Goal: Task Accomplishment & Management: Use online tool/utility

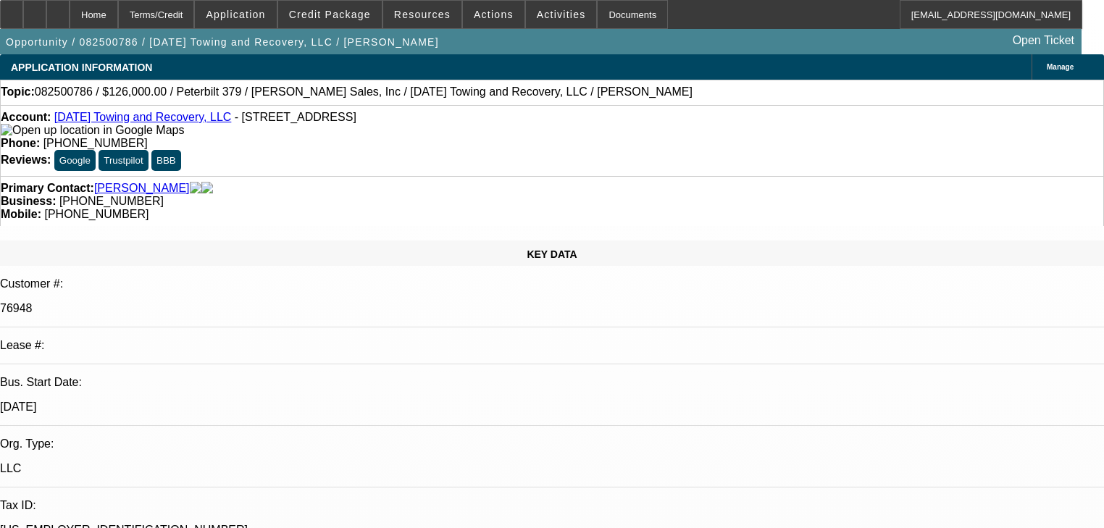
select select "0.1"
select select "2"
select select "0"
select select "6"
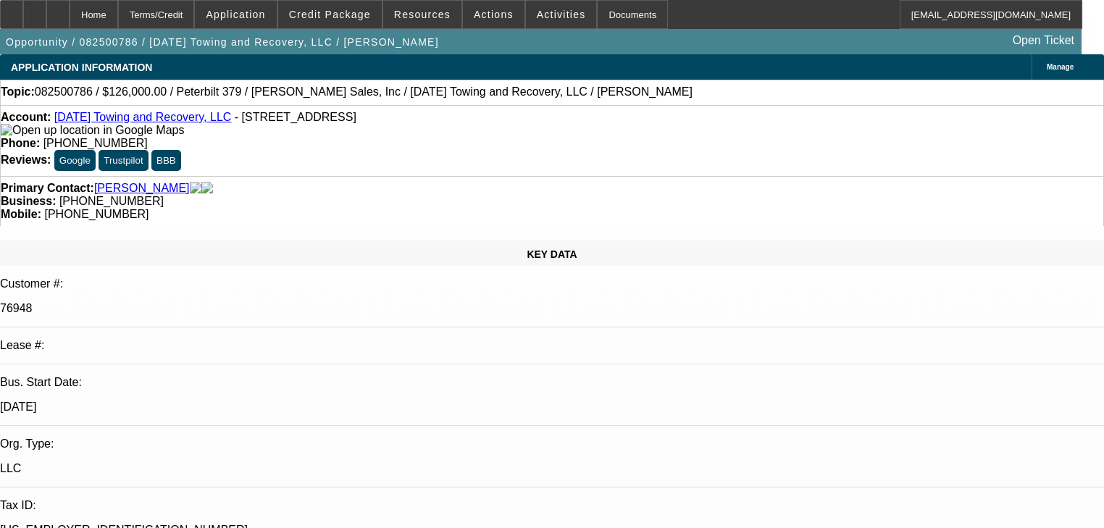
select select "0.1"
select select "2"
select select "0"
select select "6"
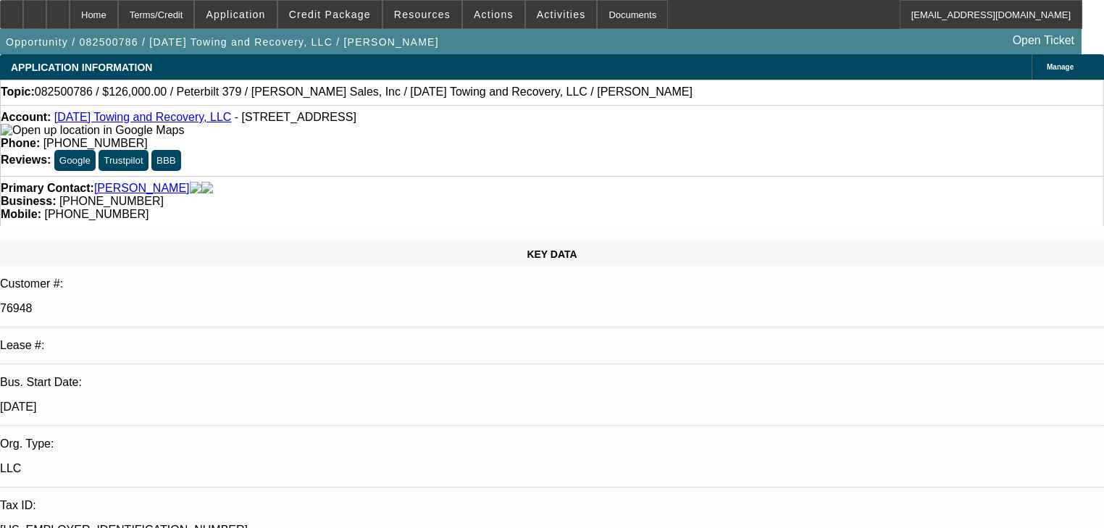
select select "0"
select select "2"
select select "0"
select select "6"
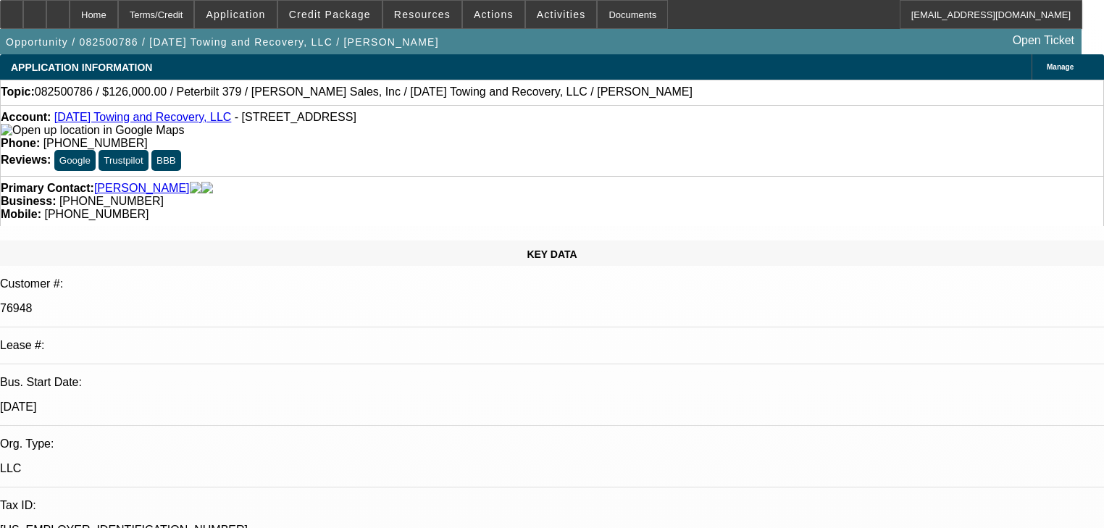
select select "0"
select select "2"
select select "0"
select select "6"
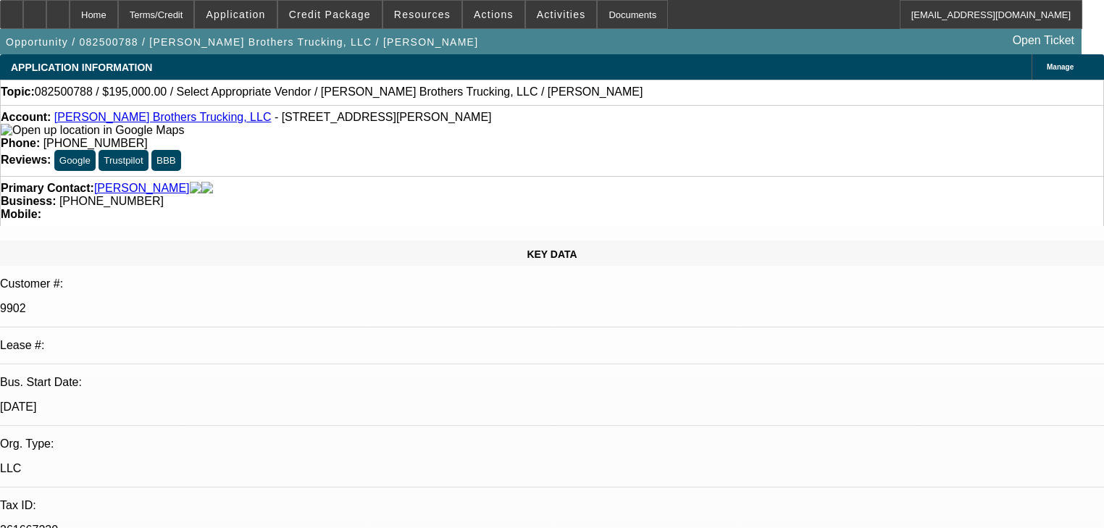
select select "0"
select select "2"
select select "0.1"
select select "4"
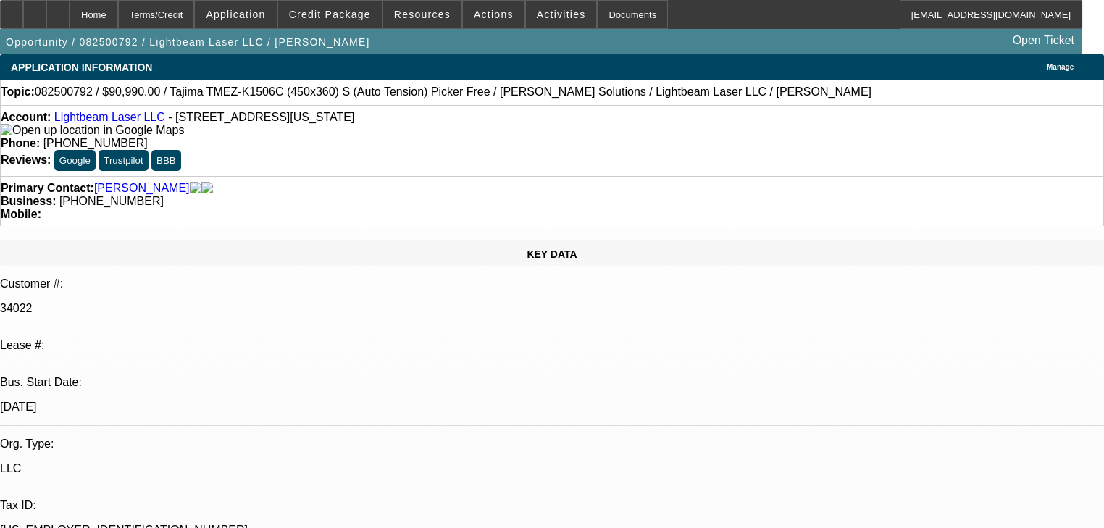
select select "0"
select select "2"
select select "0.1"
select select "4"
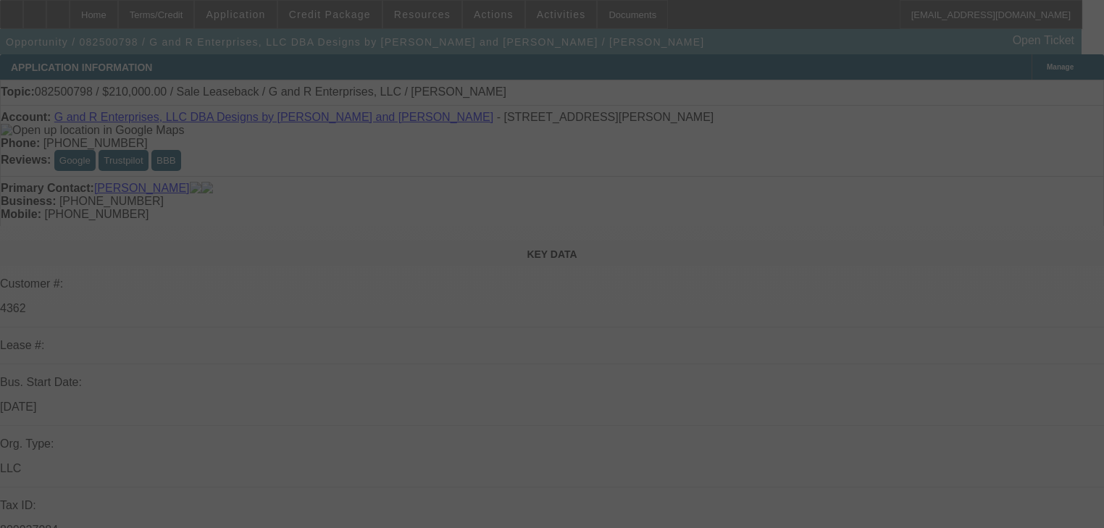
select select "0"
select select "2"
select select "0"
select select "2"
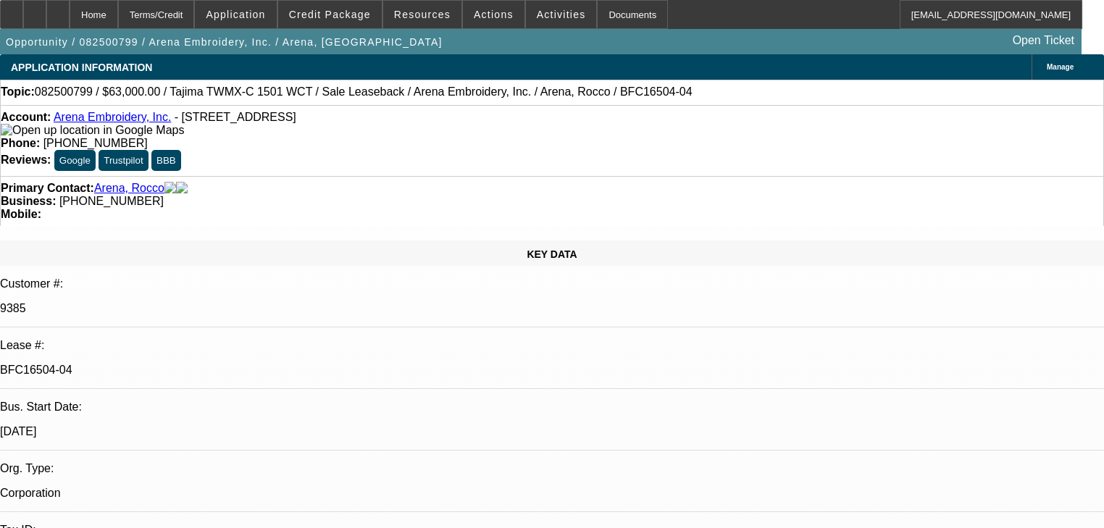
select select "0"
select select "2"
select select "0.1"
select select "4"
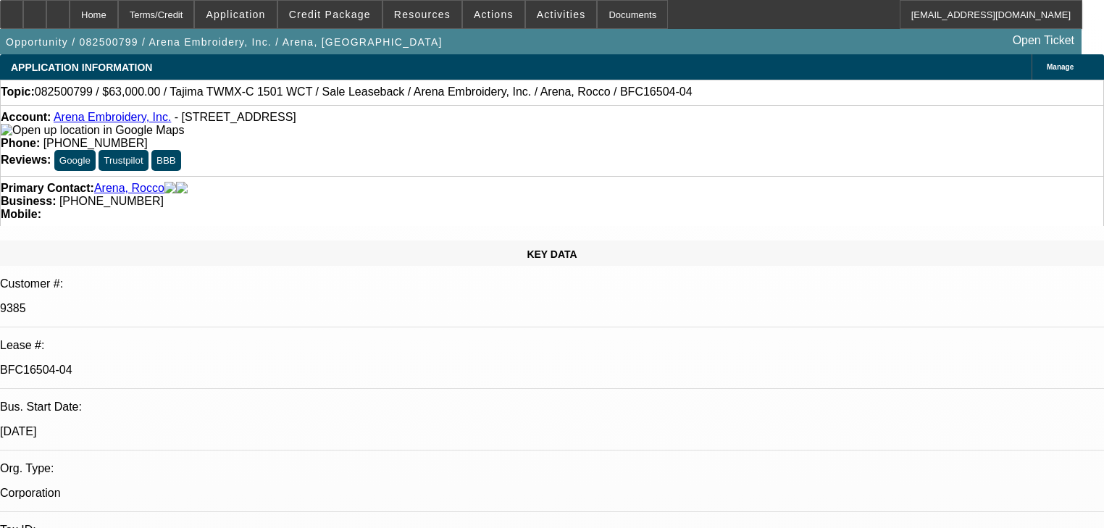
select select "0"
select select "2"
select select "0.1"
select select "4"
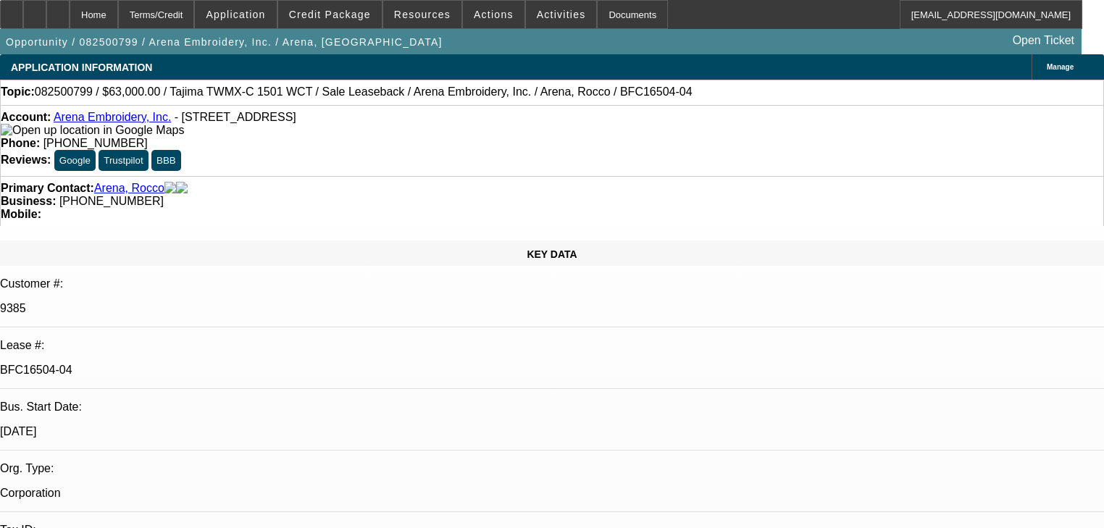
select select "0"
select select "2"
select select "0.1"
select select "4"
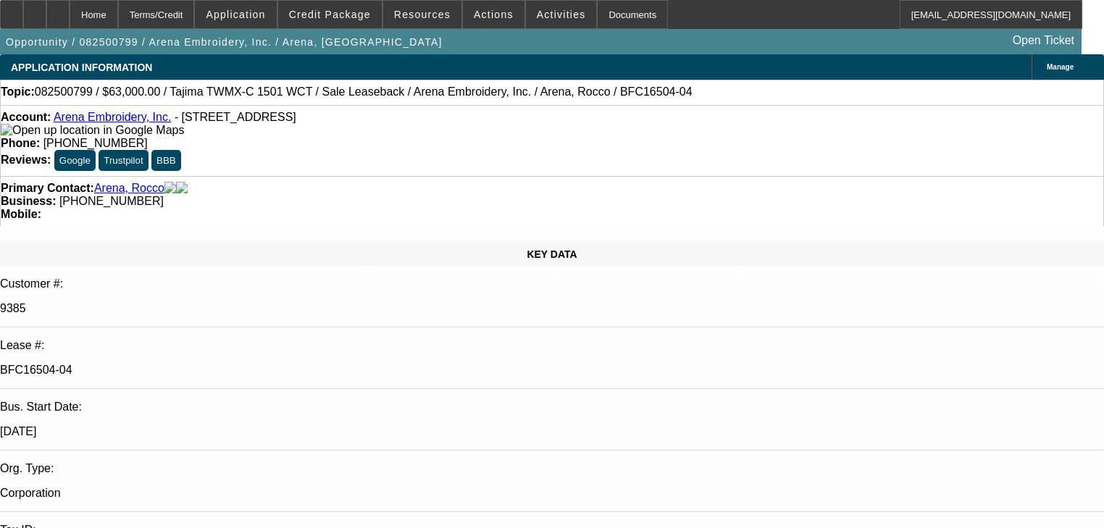
select select "0"
select select "2"
select select "0.1"
select select "4"
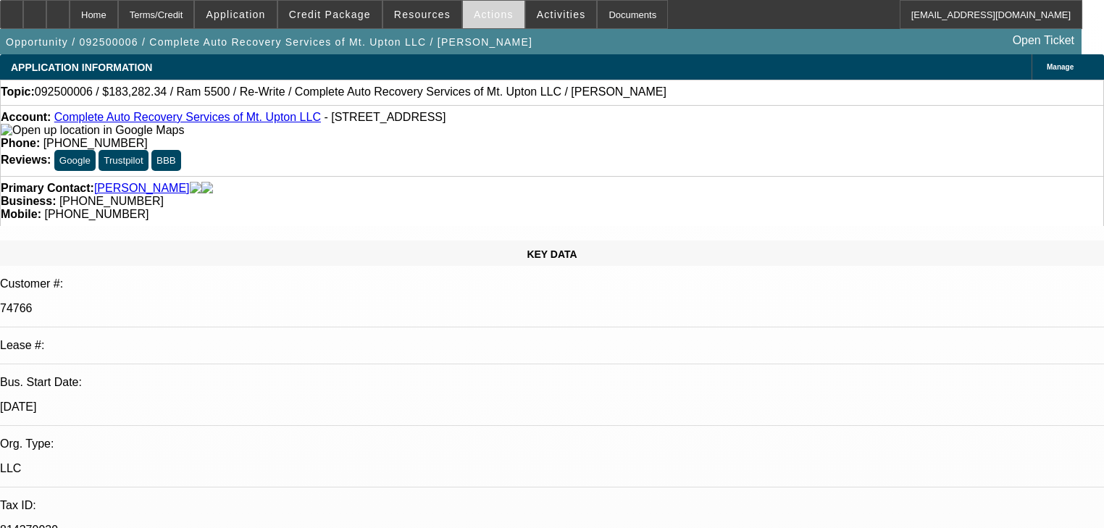
select select "0"
select select "2"
select select "0"
select select "6"
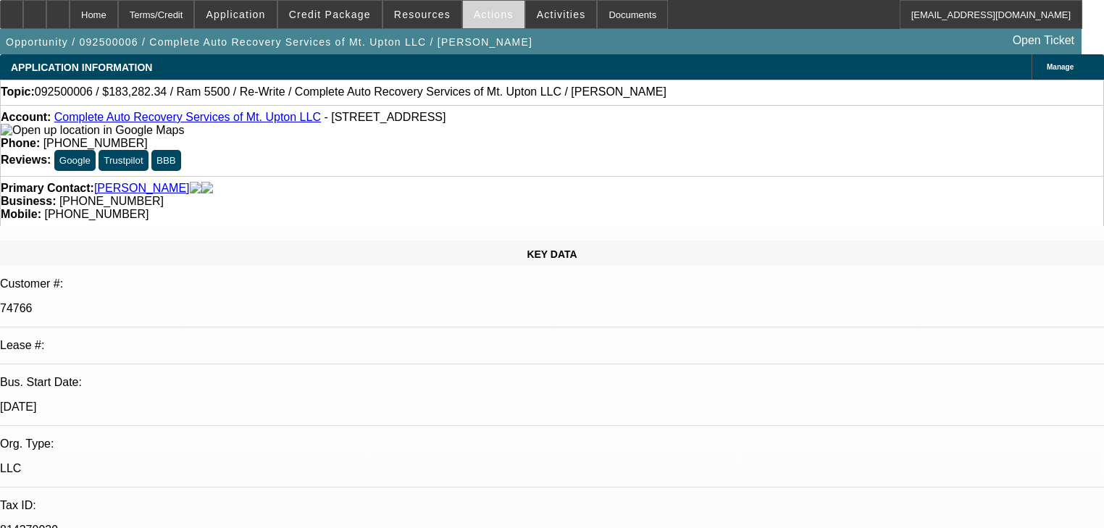
select select "0"
select select "2"
select select "0"
select select "6"
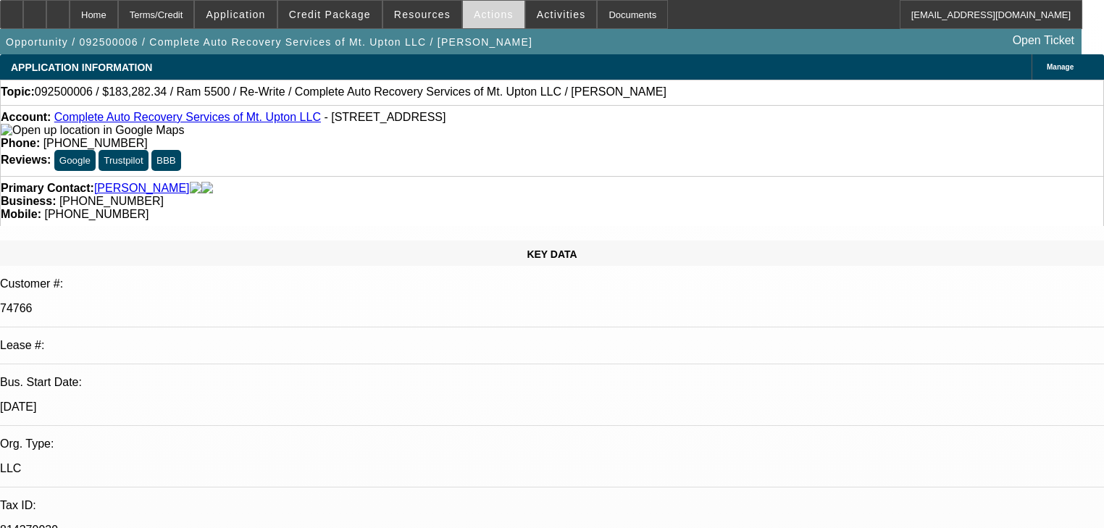
select select "0"
select select "2"
select select "0"
select select "6"
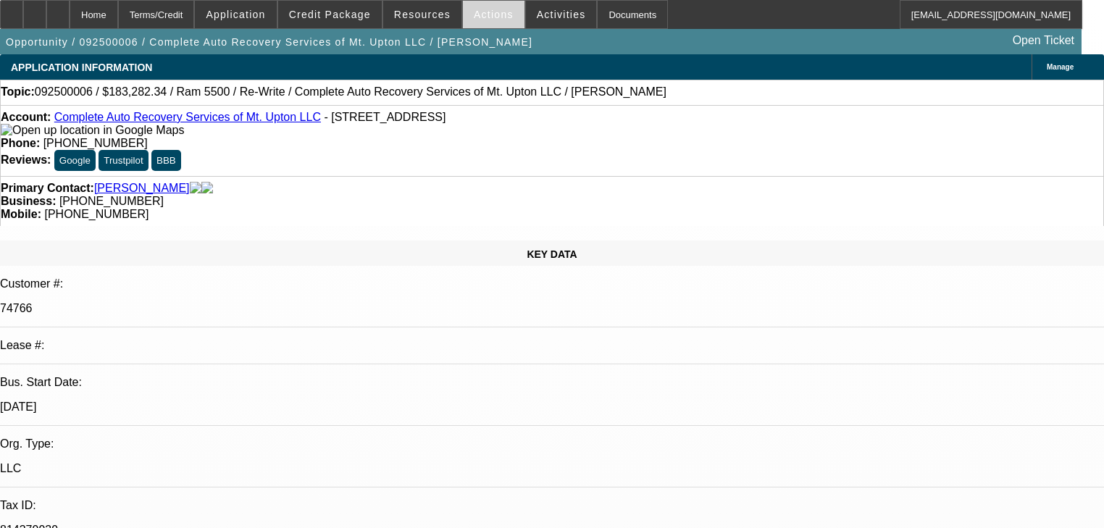
select select "0"
select select "2"
select select "0"
select select "6"
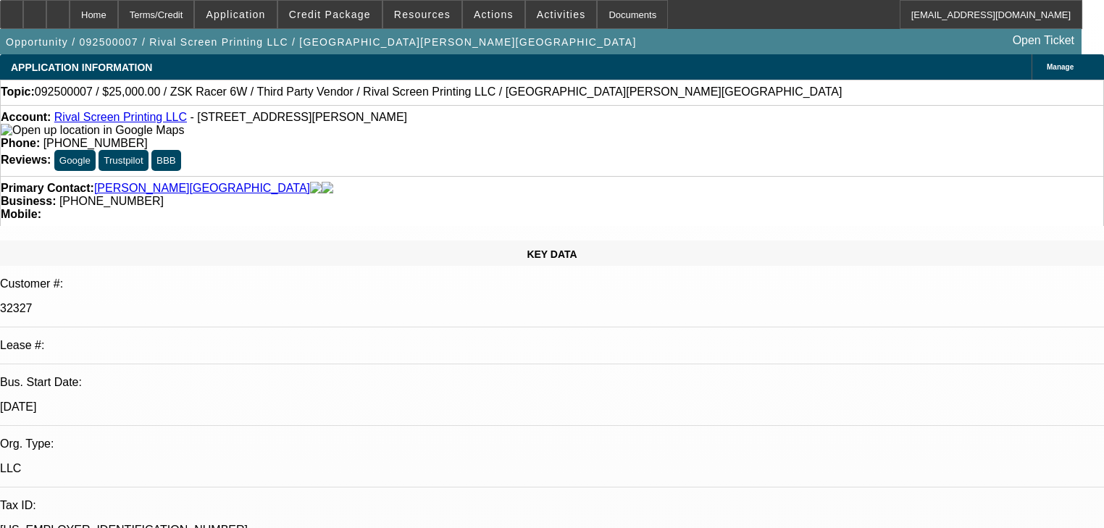
select select "0"
select select "6"
select select "0"
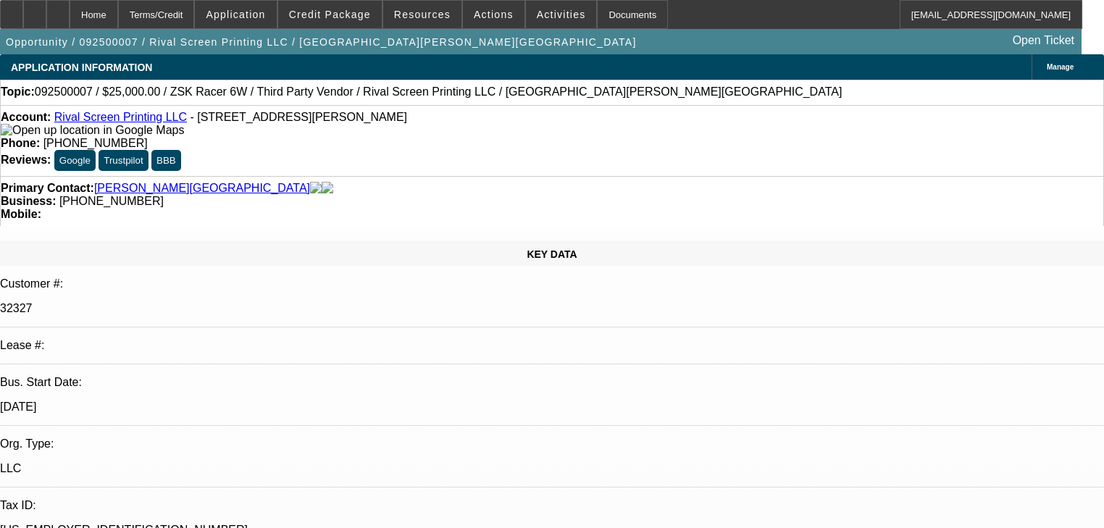
select select "0"
select select "6"
select select "0.1"
select select "2"
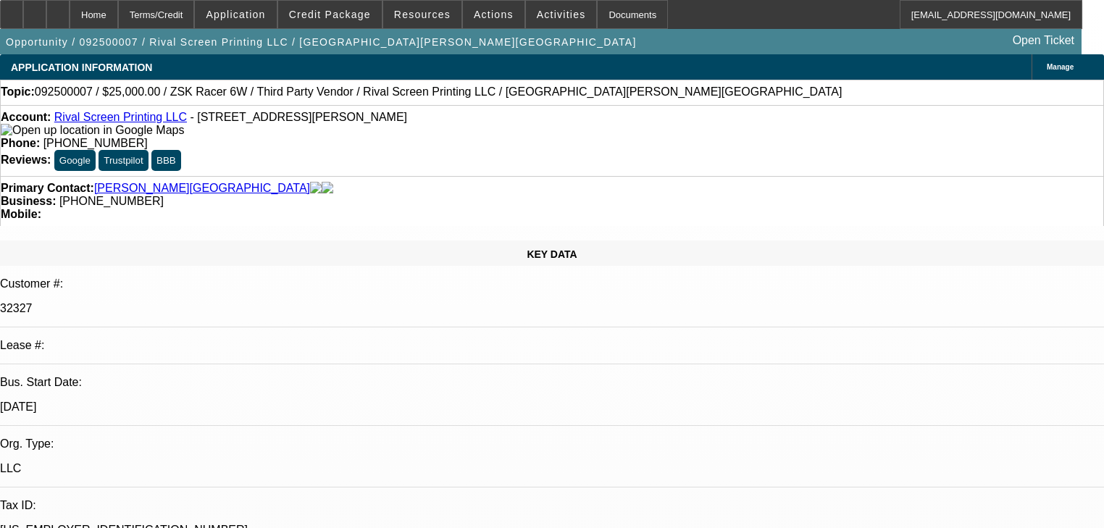
select select "2"
select select "0"
select select "6"
select select "0.1"
select select "2"
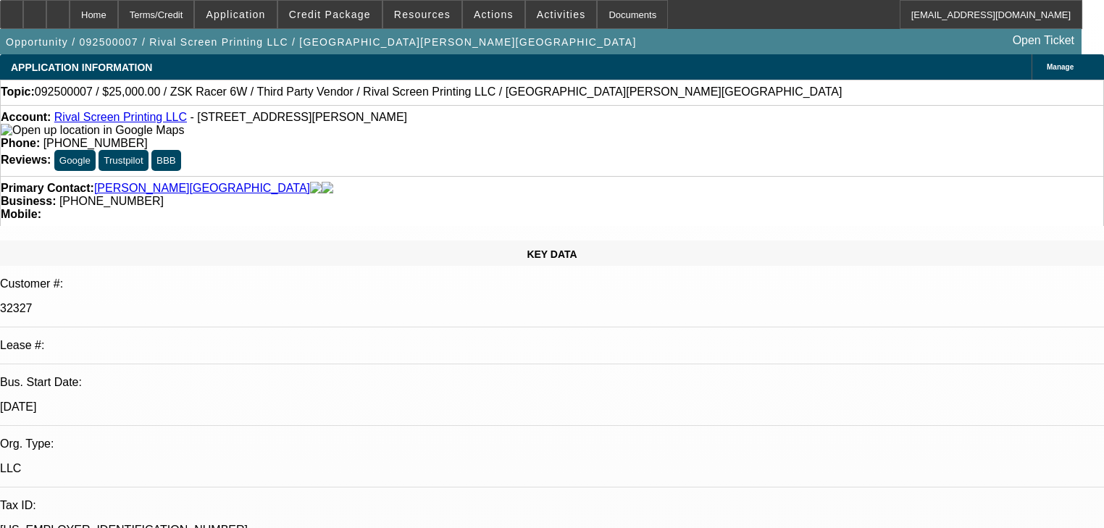
select select "2"
select select "0"
select select "6"
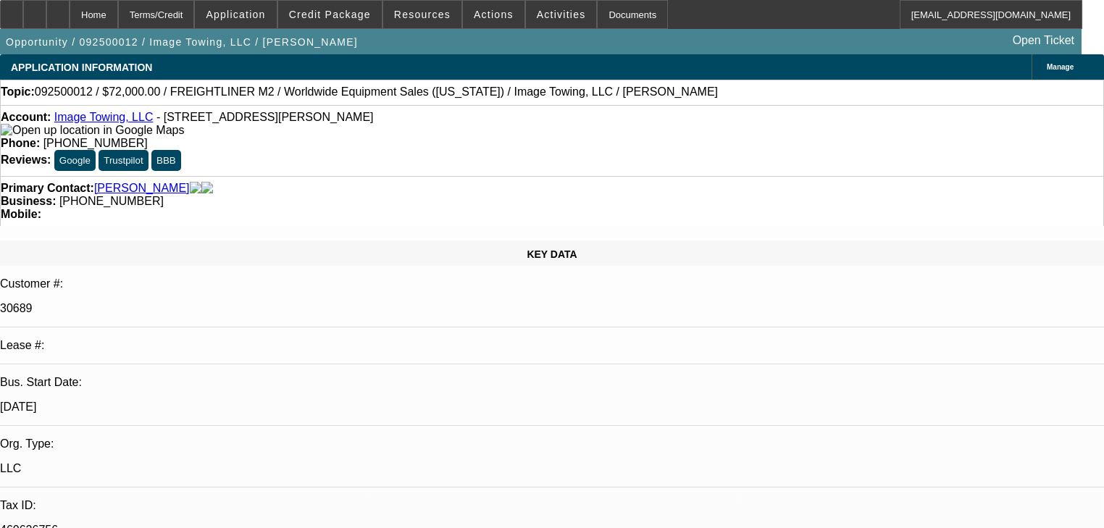
select select "0"
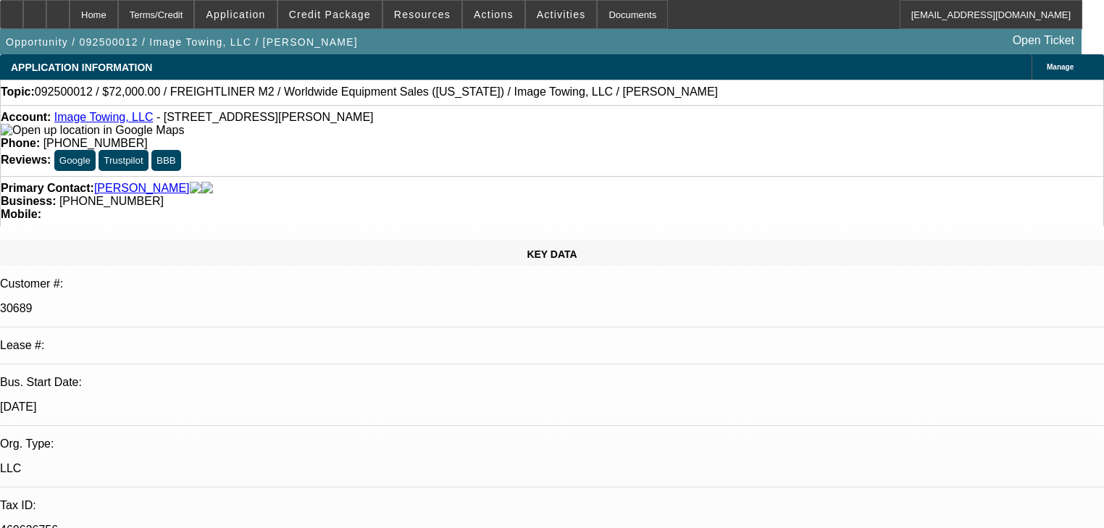
select select "0"
select select "1"
select select "6"
select select "1"
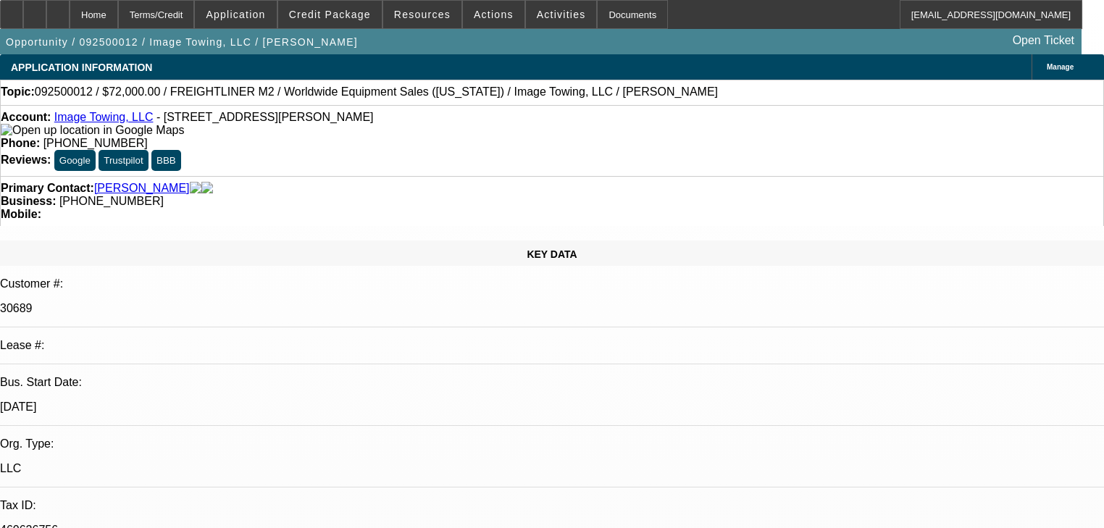
select select "1"
select select "6"
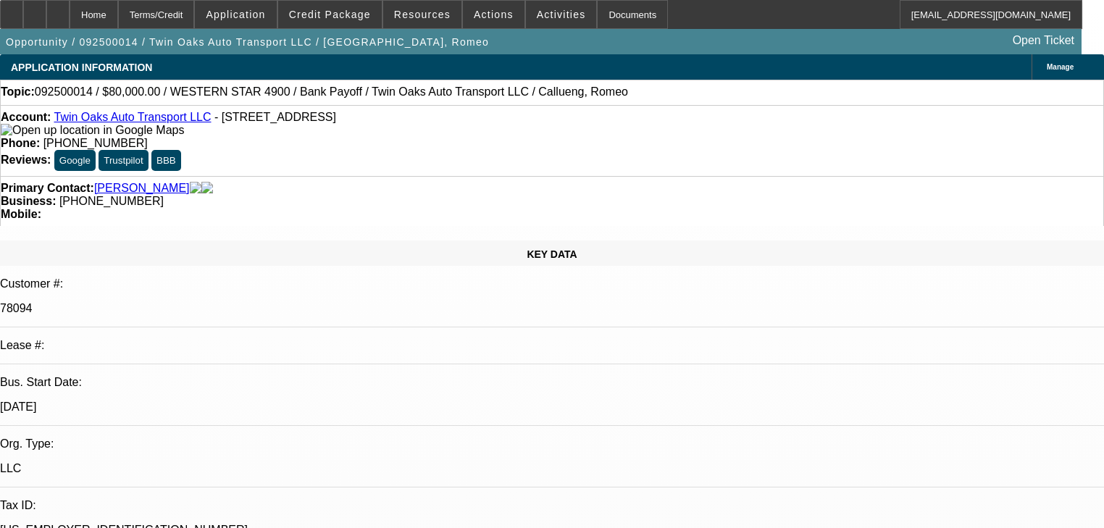
select select "0"
select select "6"
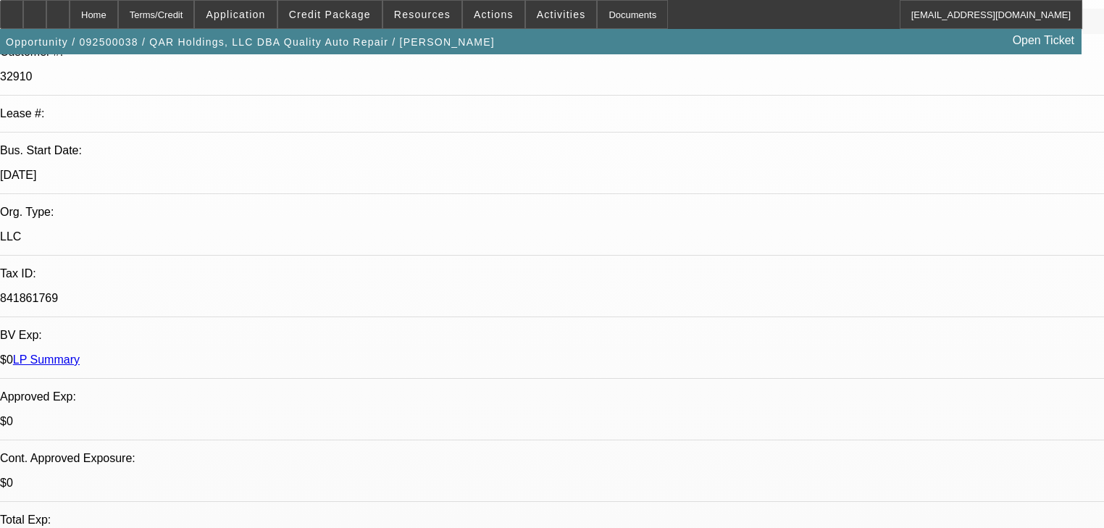
select select "0"
select select "2"
select select "0"
select select "6"
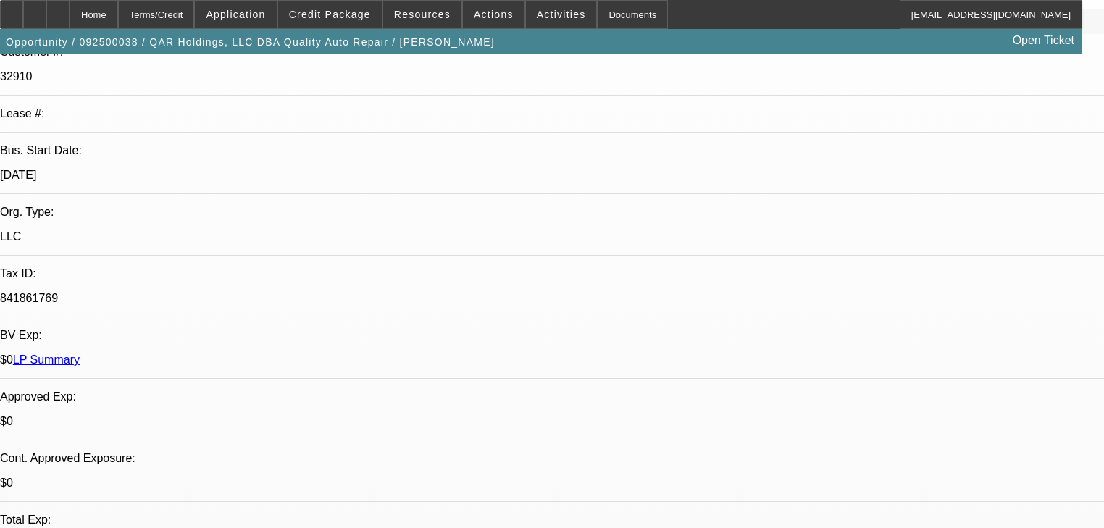
select select "0"
select select "6"
select select "0"
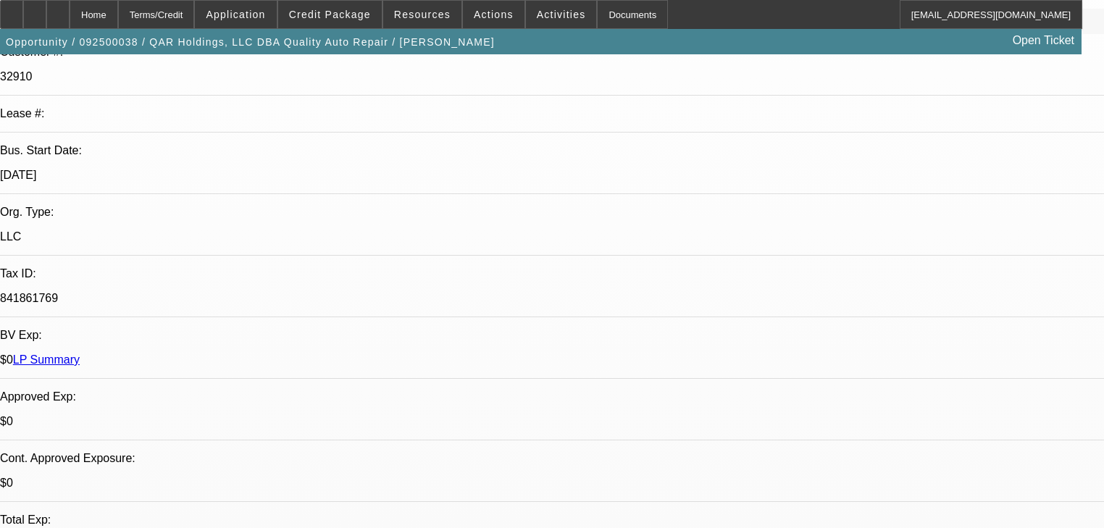
select select "0"
select select "2"
select select "0"
select select "6"
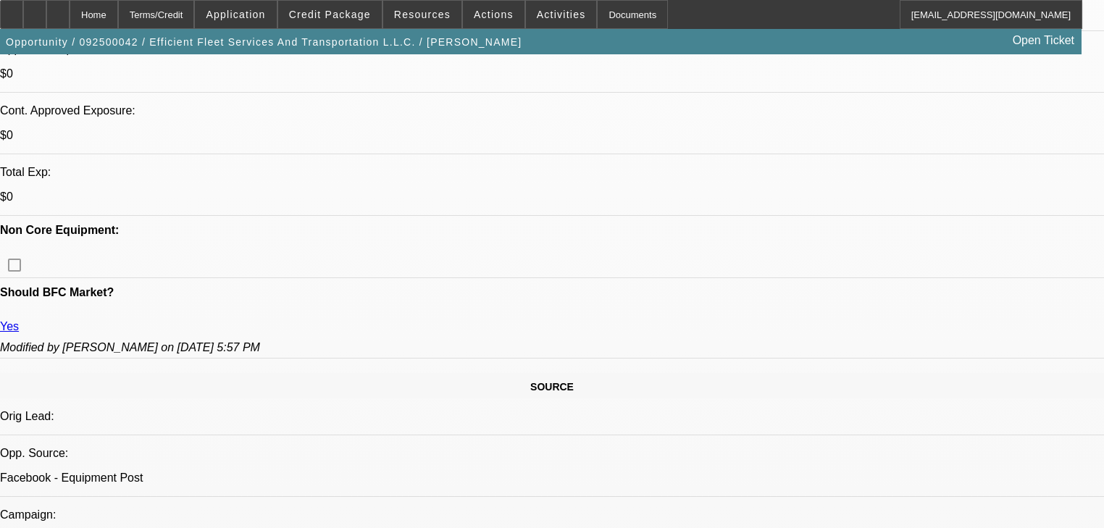
select select "0"
select select "2"
select select "0"
select select "6"
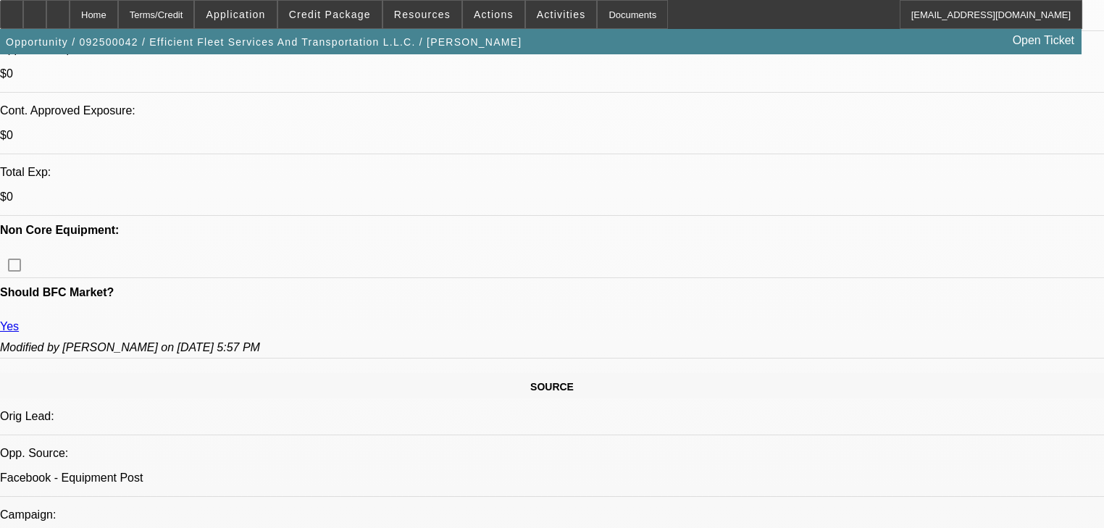
select select "0"
select select "2"
select select "0"
select select "6"
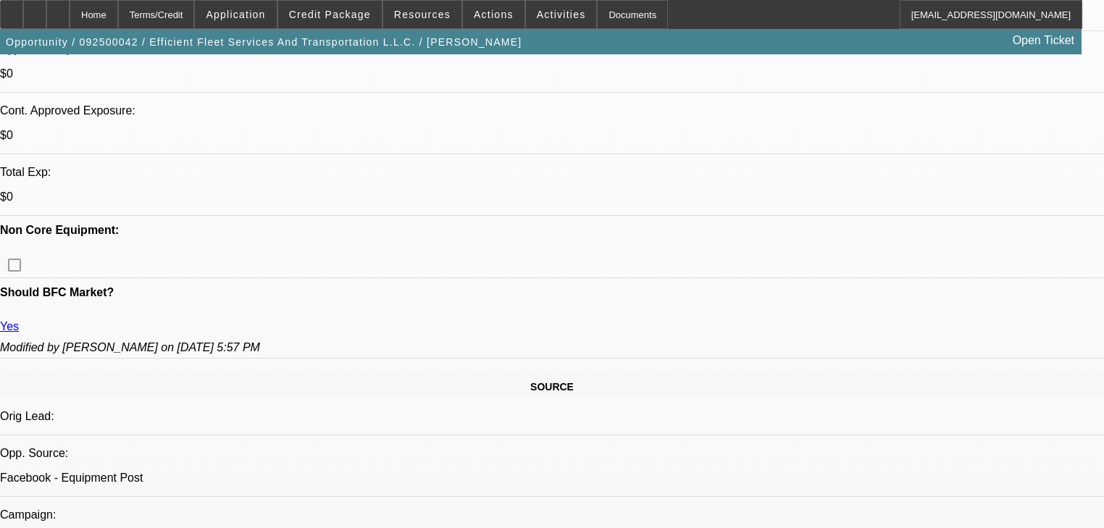
select select "0"
select select "6"
select select "0"
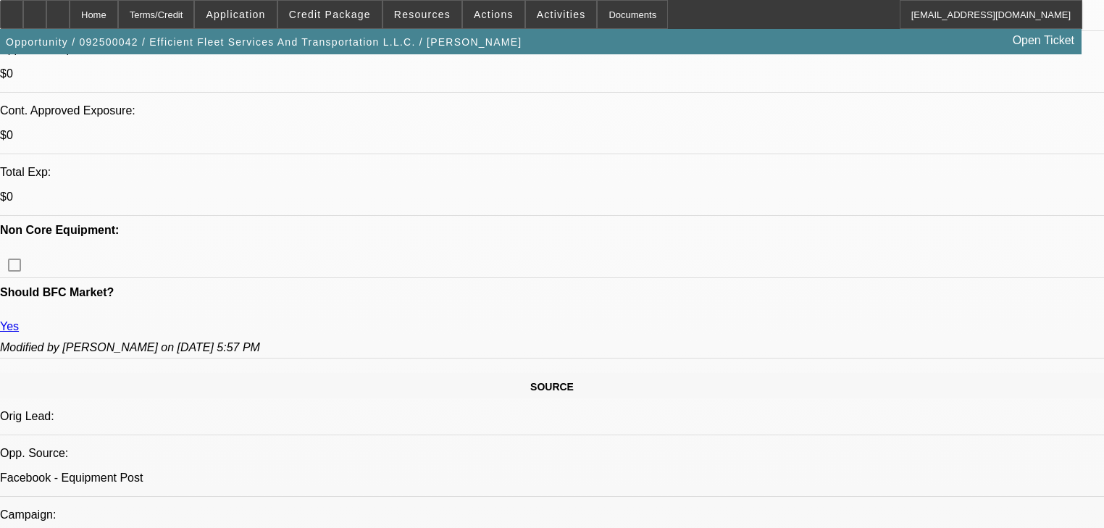
select select "0"
select select "6"
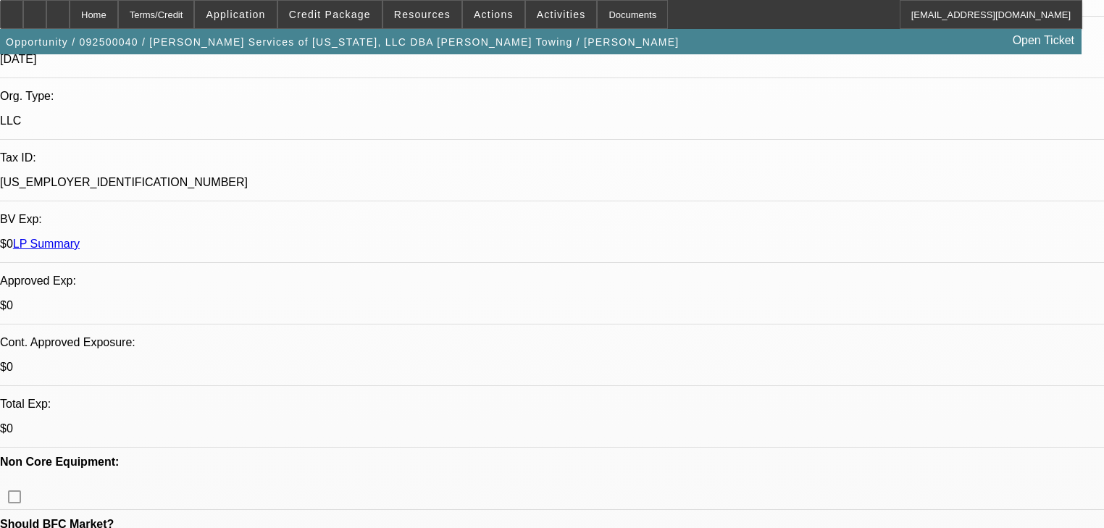
select select "0"
select select "2"
select select "0.1"
select select "4"
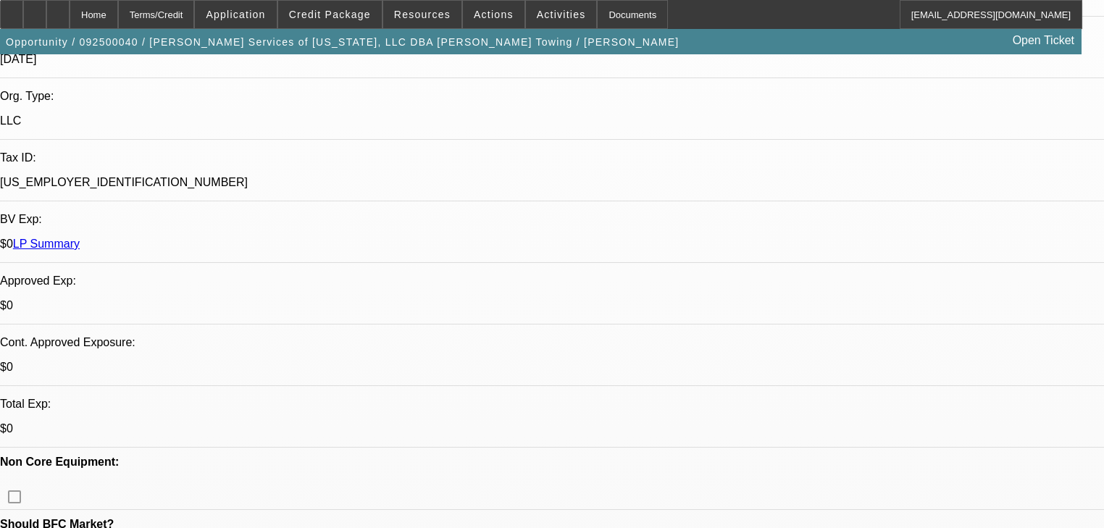
select select "0"
select select "2"
select select "0.1"
select select "4"
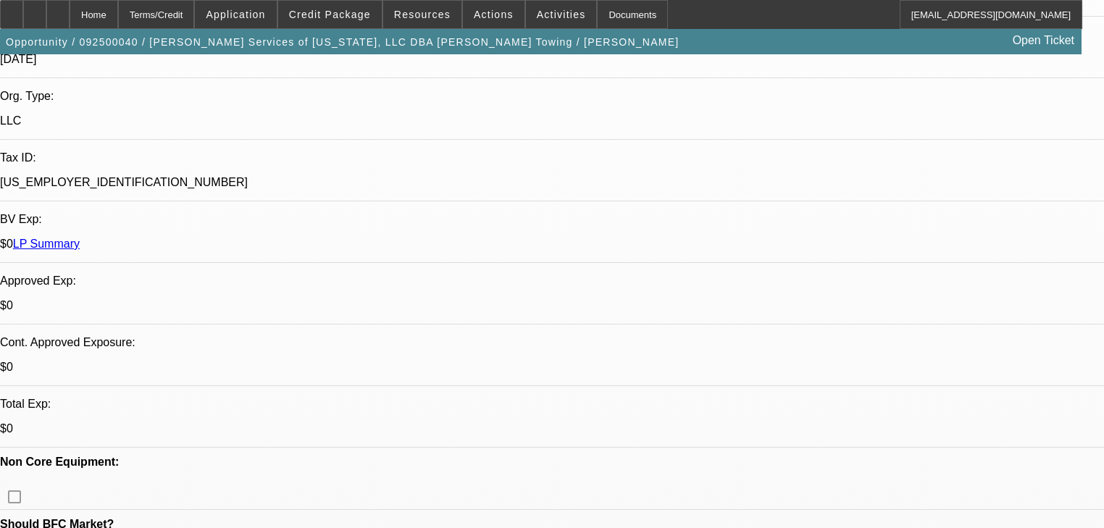
select select "0.1"
select select "2"
select select "0.1"
select select "4"
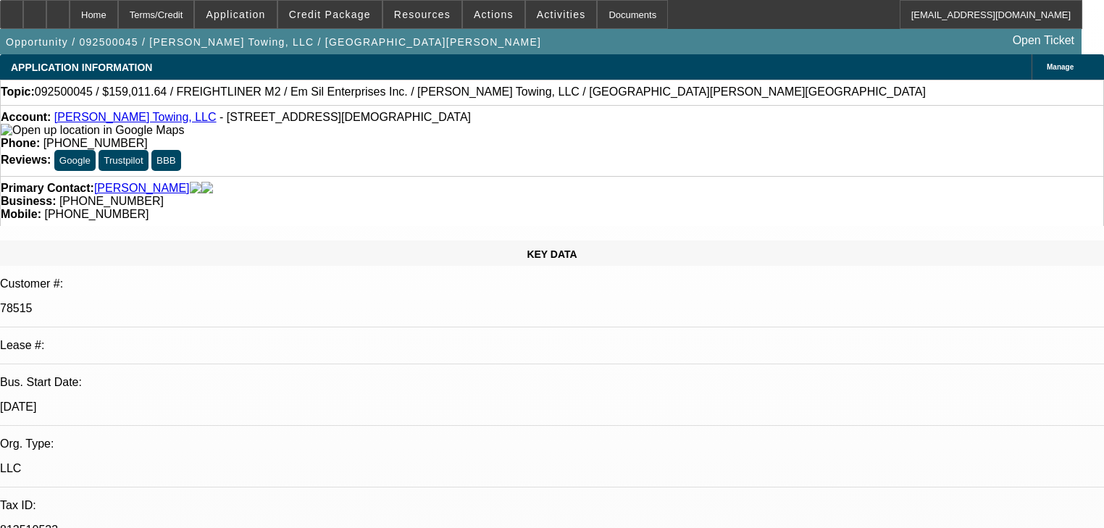
select select "0"
select select "3"
select select "0"
select select "6"
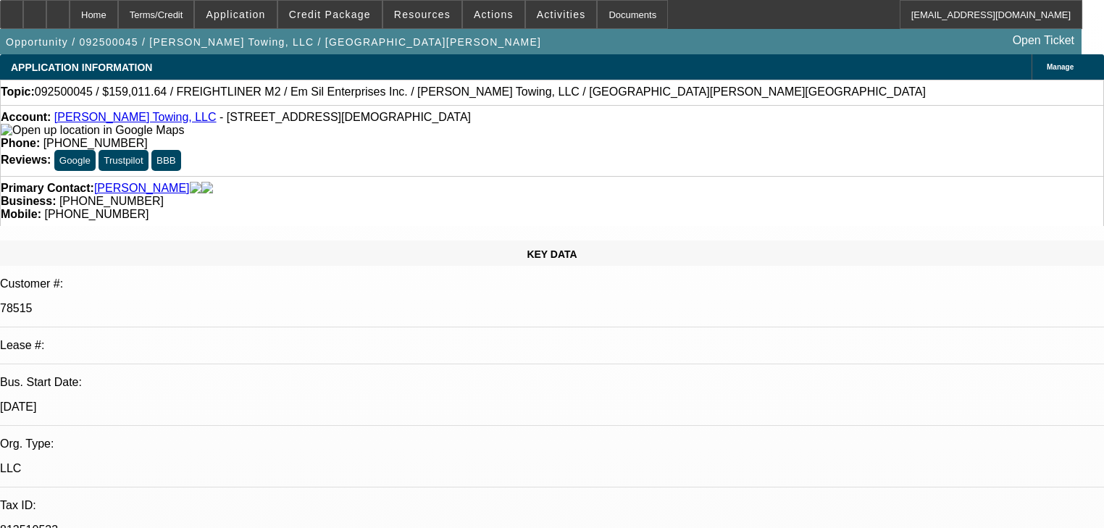
select select "0"
select select "6"
select select "0"
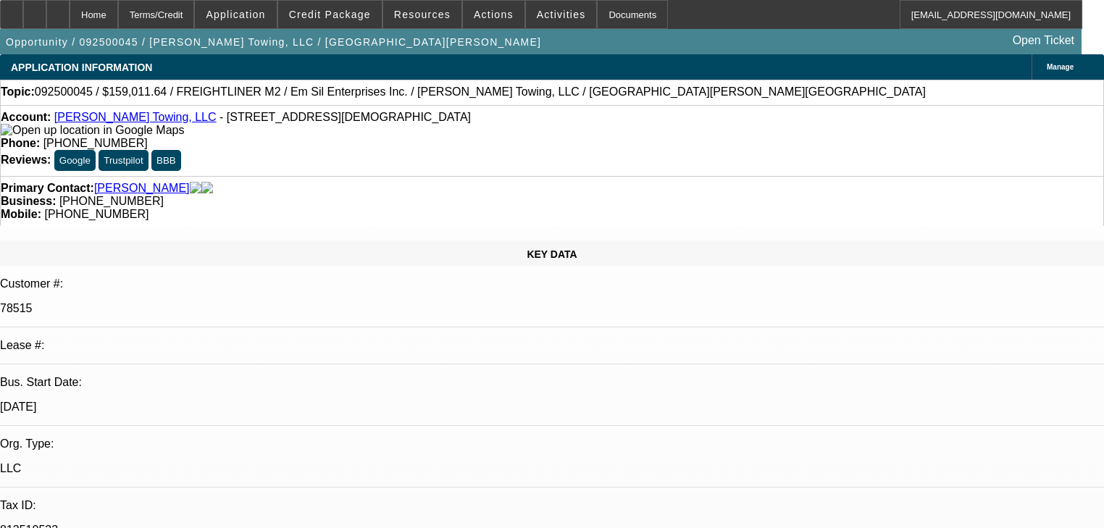
select select "0"
select select "6"
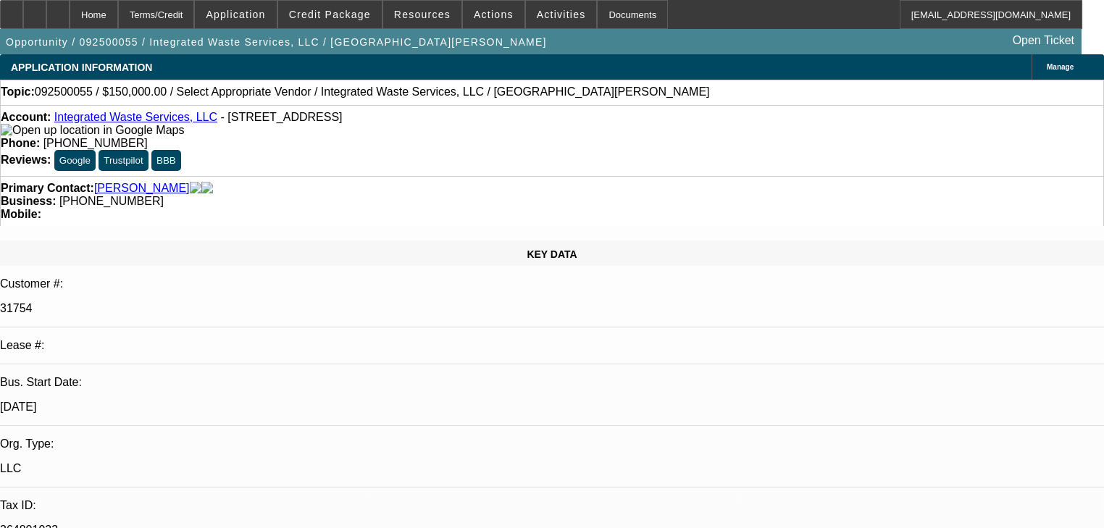
select select "0"
select select "2"
select select "0.1"
select select "4"
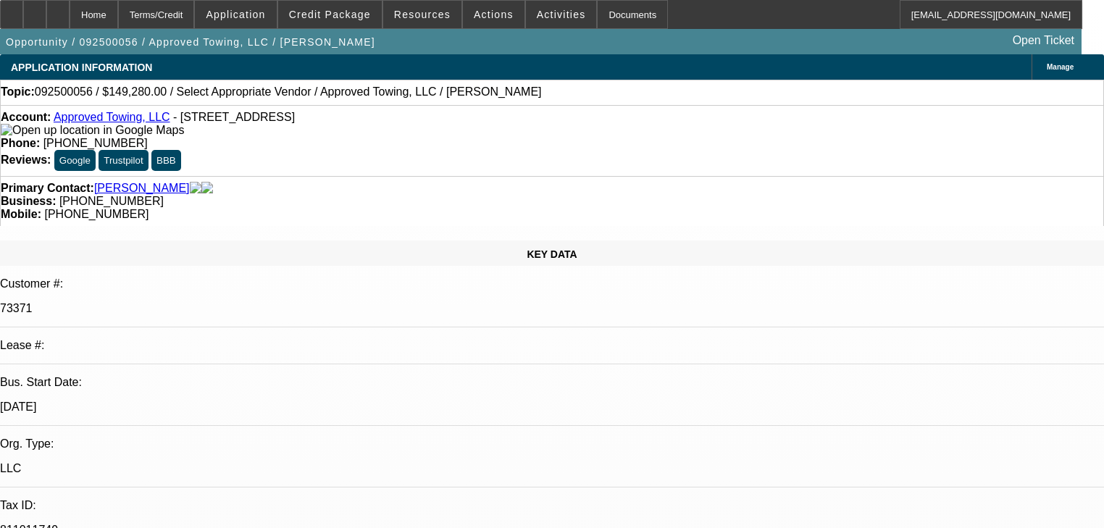
select select "0"
select select "2"
select select "0.1"
select select "4"
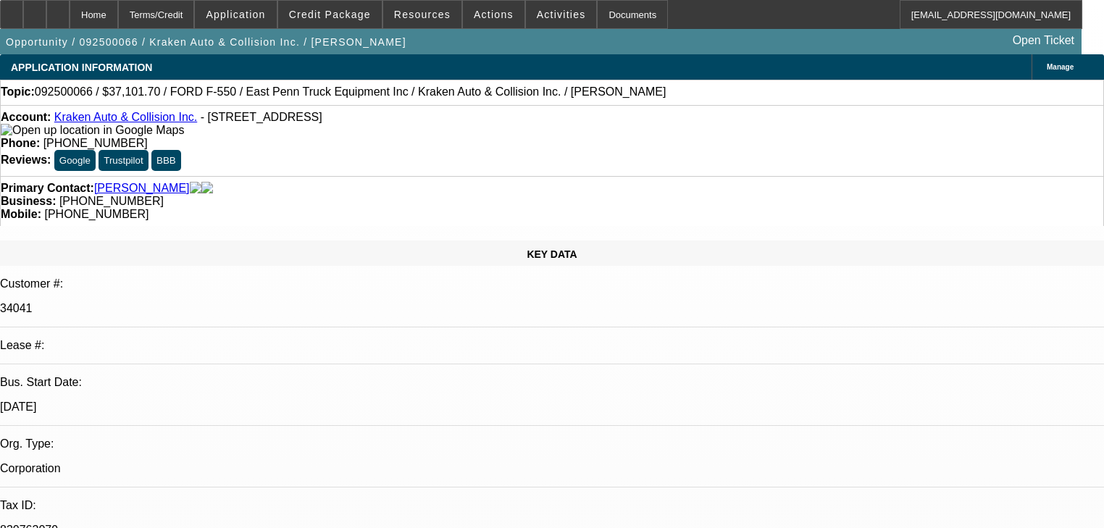
select select "0"
select select "0.1"
select select "4"
select select "0"
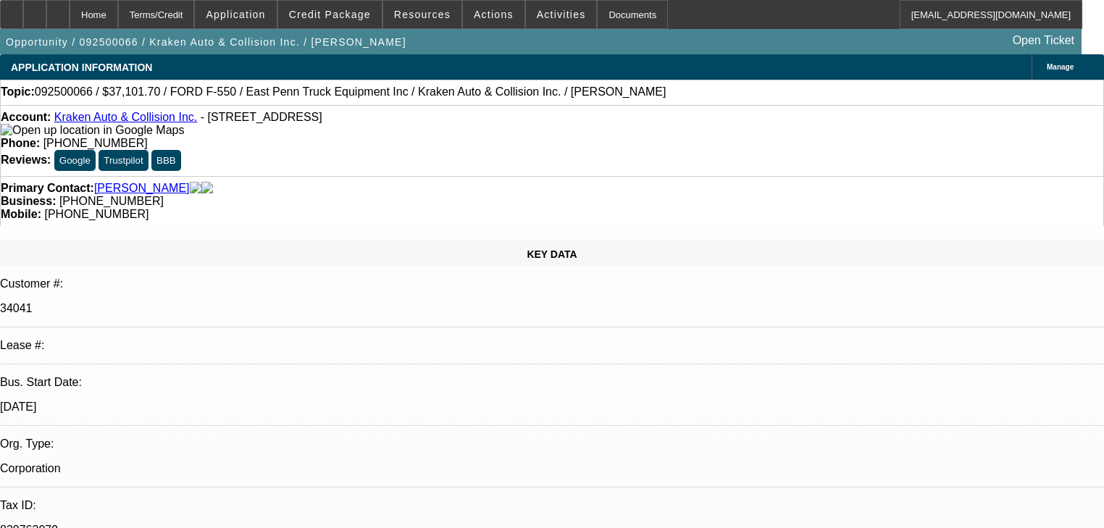
select select "0"
select select "0.1"
select select "4"
select select "0"
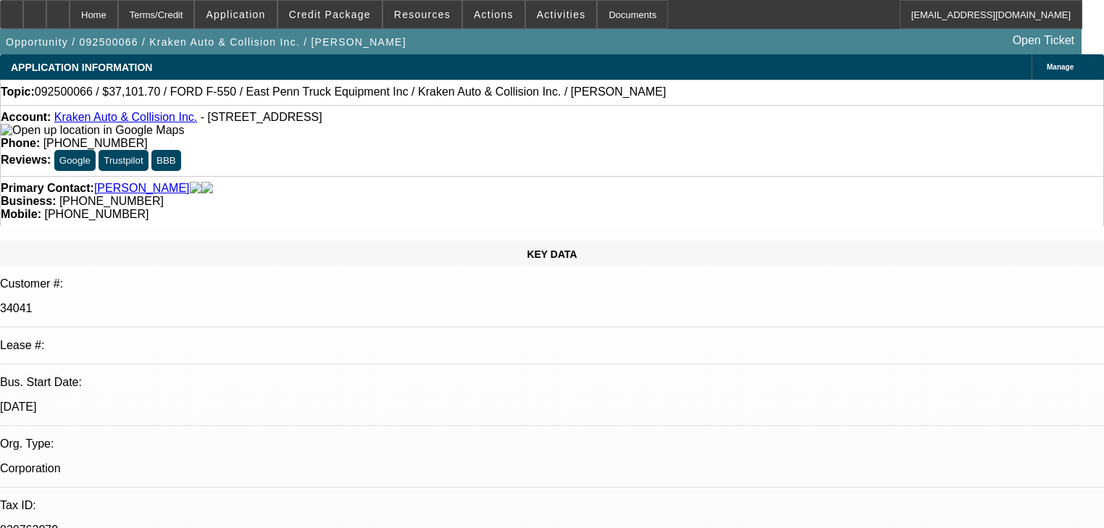
select select "0.1"
select select "4"
select select "0"
select select "0.1"
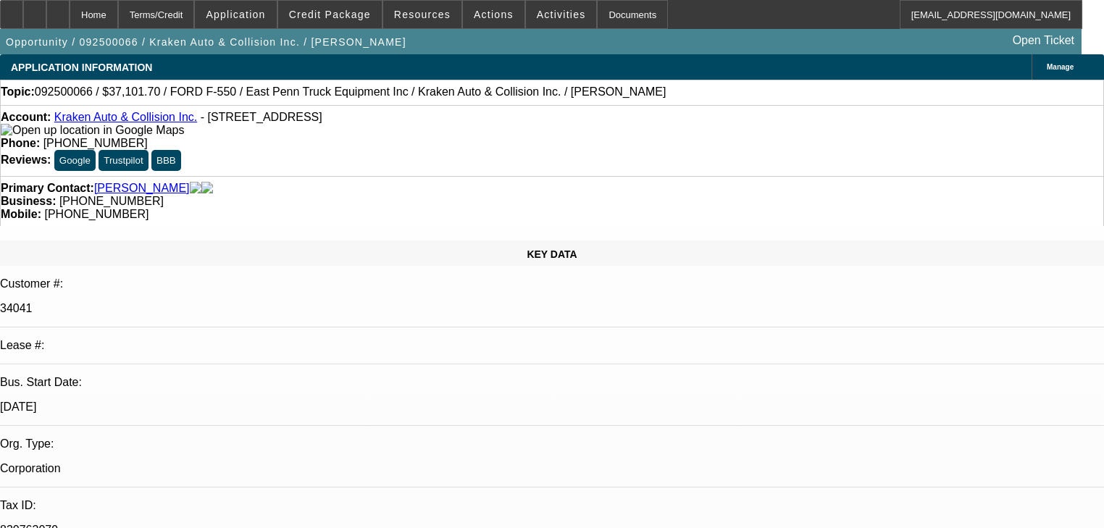
select select "4"
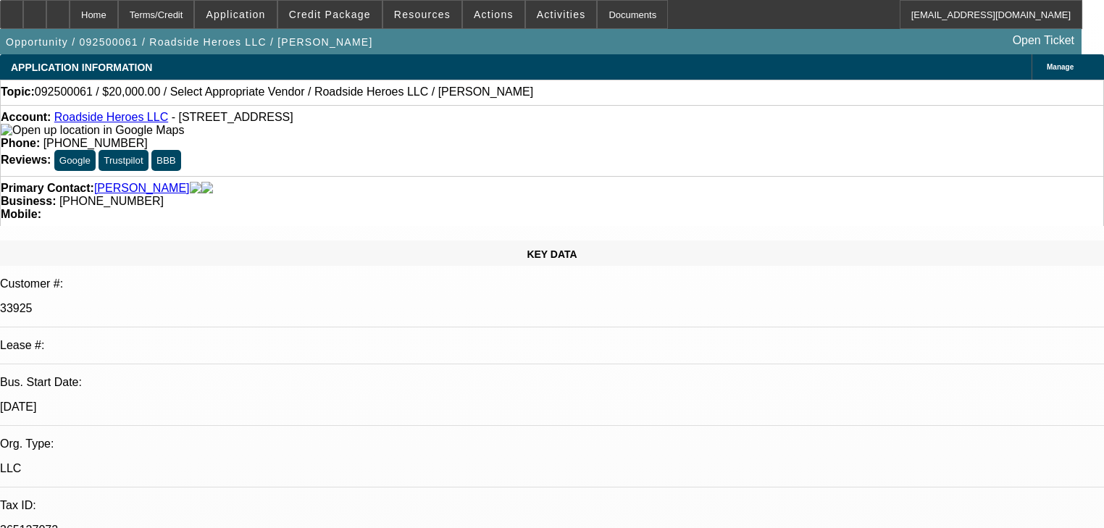
select select "0"
select select "2"
select select "0.1"
select select "4"
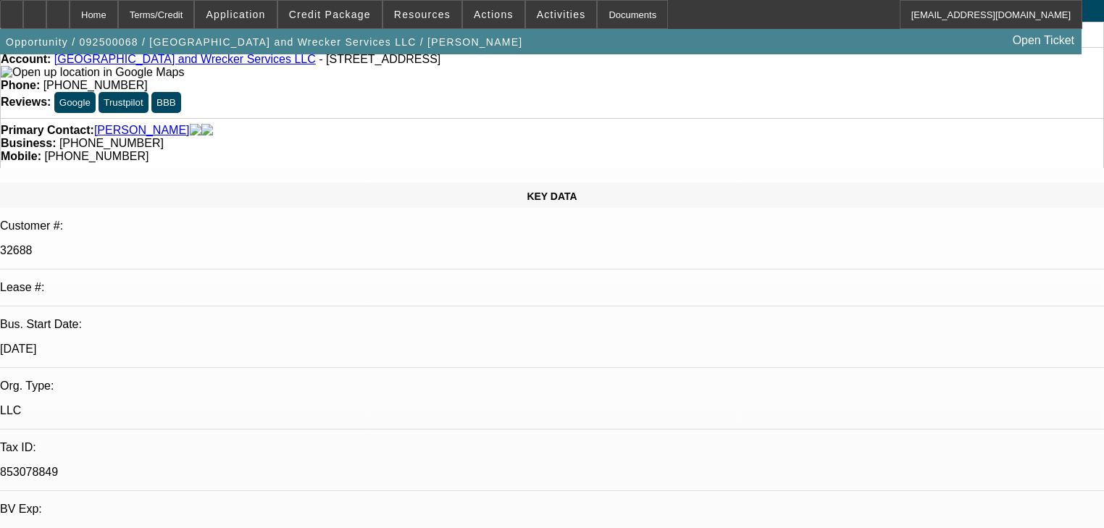
select select "0"
select select "2"
select select "0.1"
select select "4"
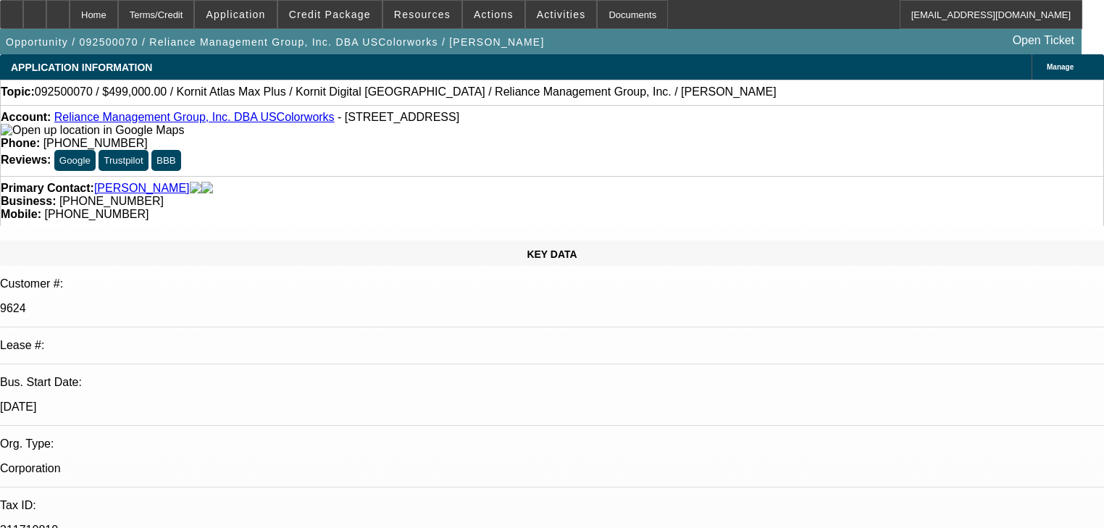
select select "0"
select select "2"
select select "0.1"
select select "4"
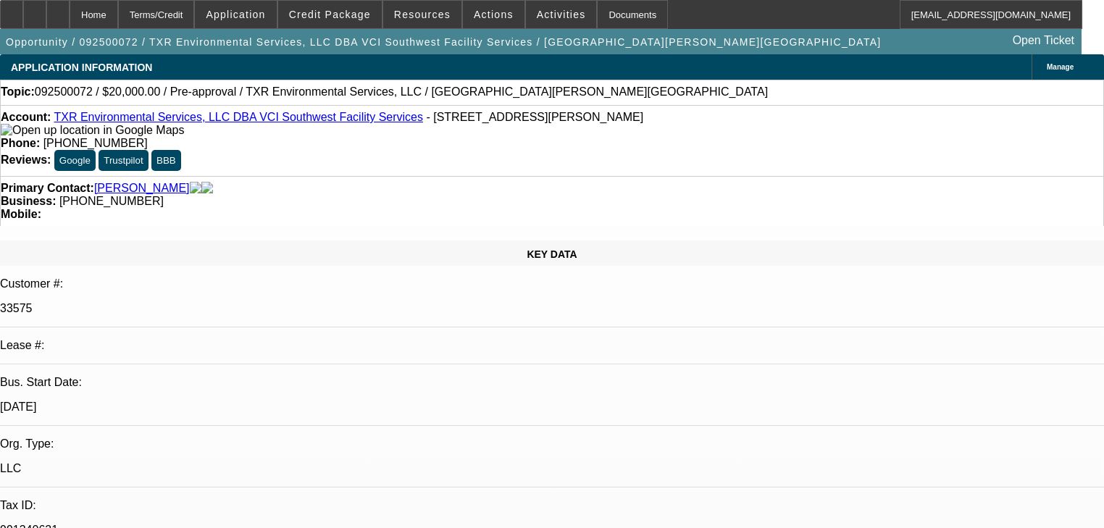
select select "0"
select select "2"
select select "0.1"
select select "4"
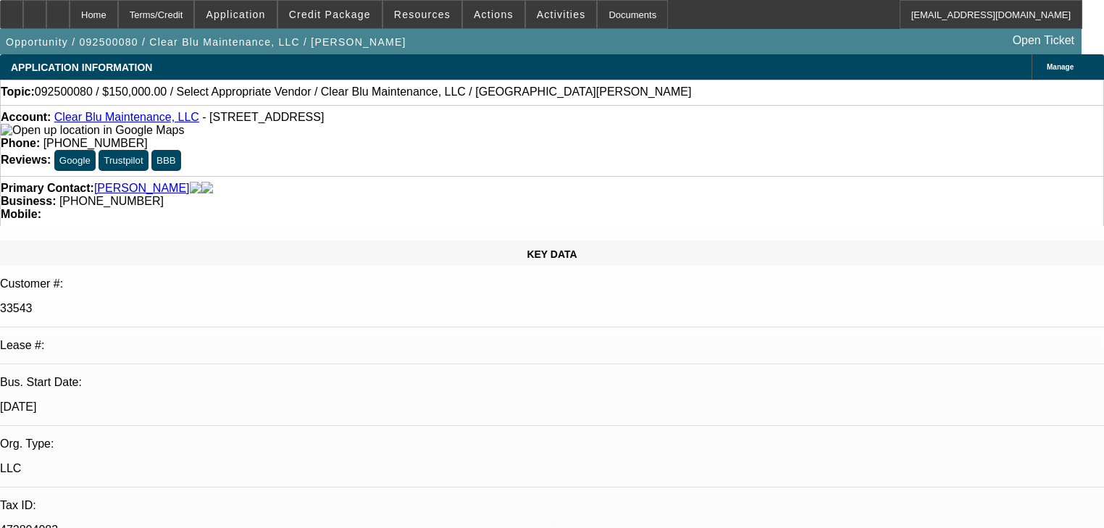
select select "0"
select select "2"
select select "0.1"
select select "4"
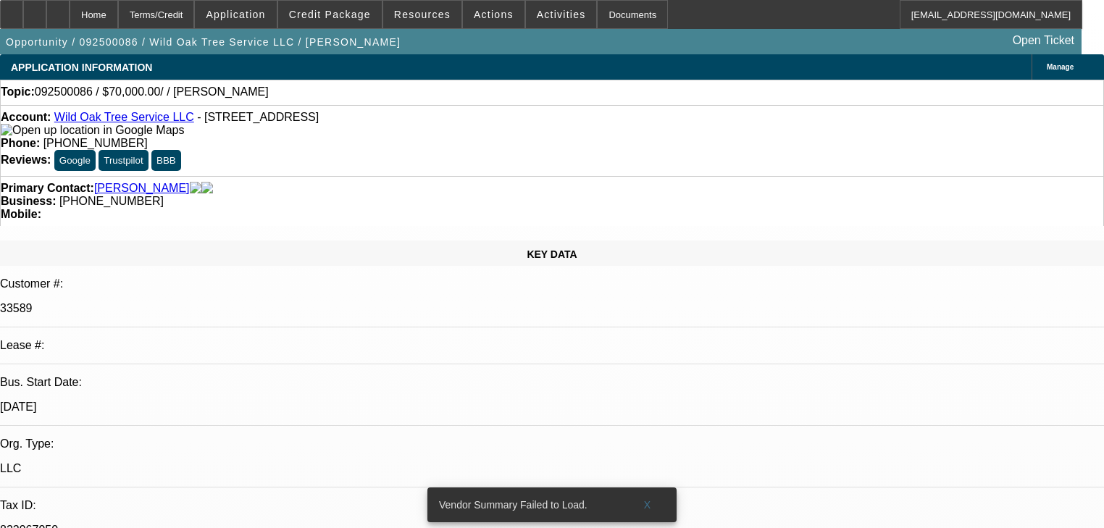
select select "0"
select select "2"
select select "0.1"
select select "4"
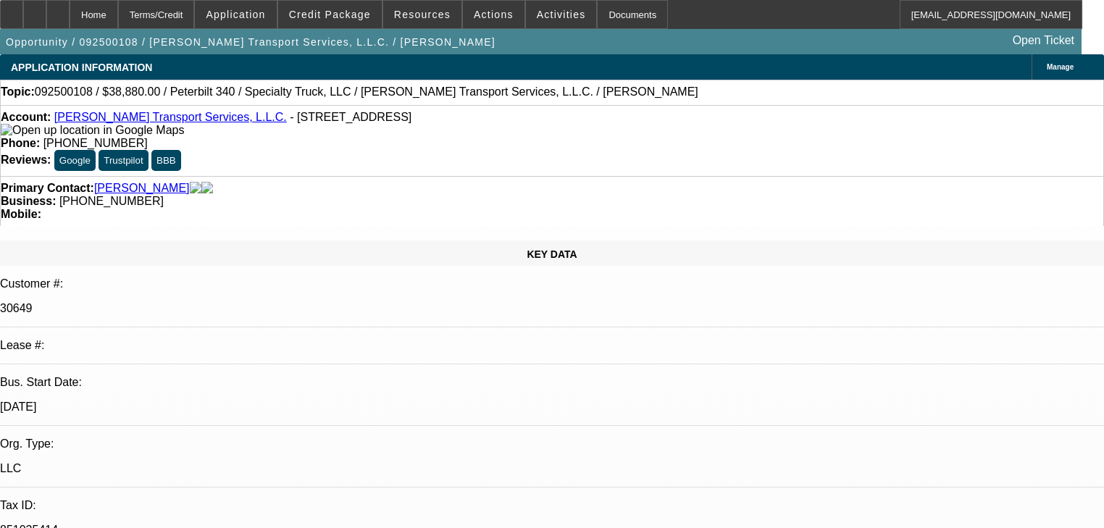
select select "0"
select select "3"
select select "0"
select select "6"
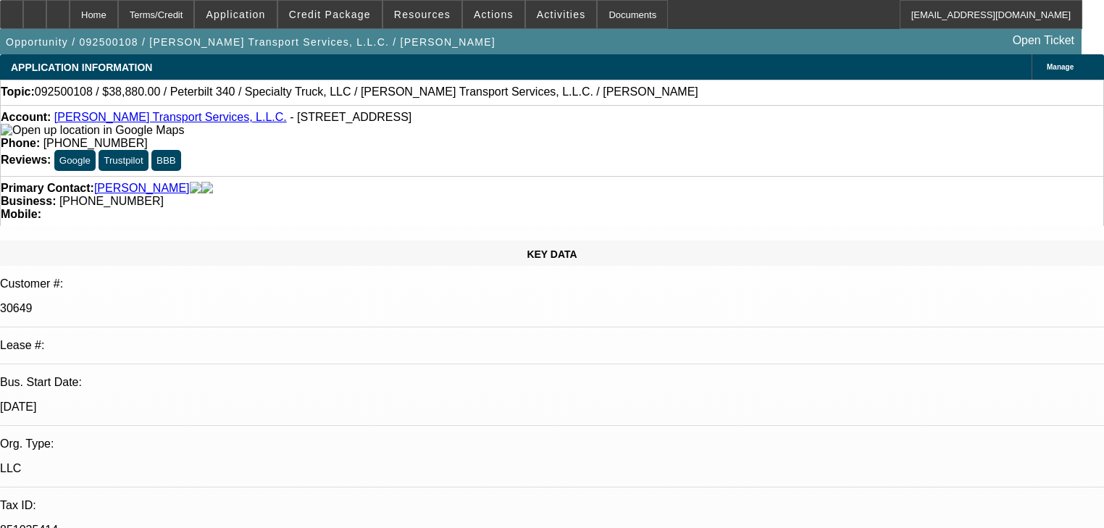
select select "0"
select select "3"
select select "0"
select select "6"
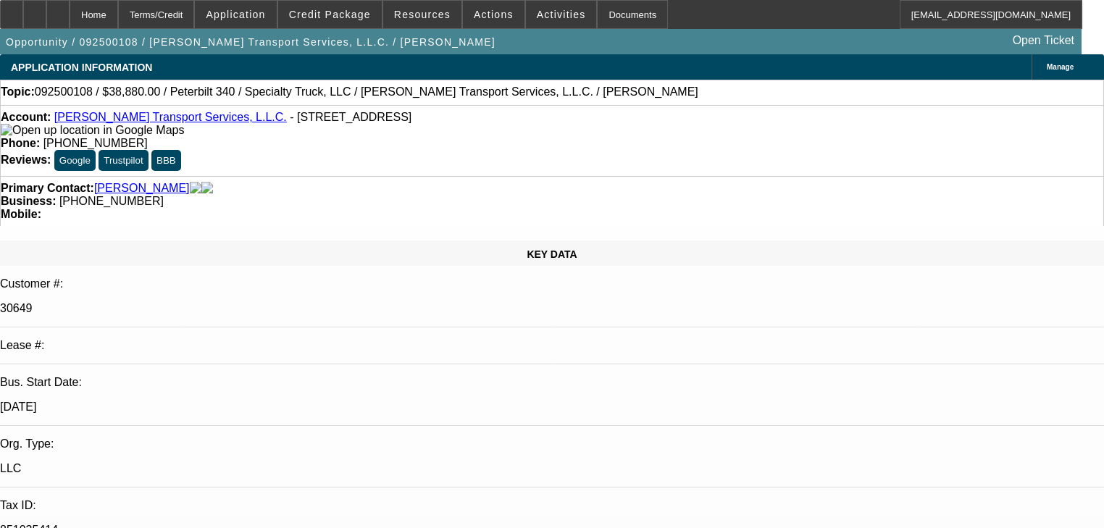
select select "0"
select select "2"
select select "0"
select select "6"
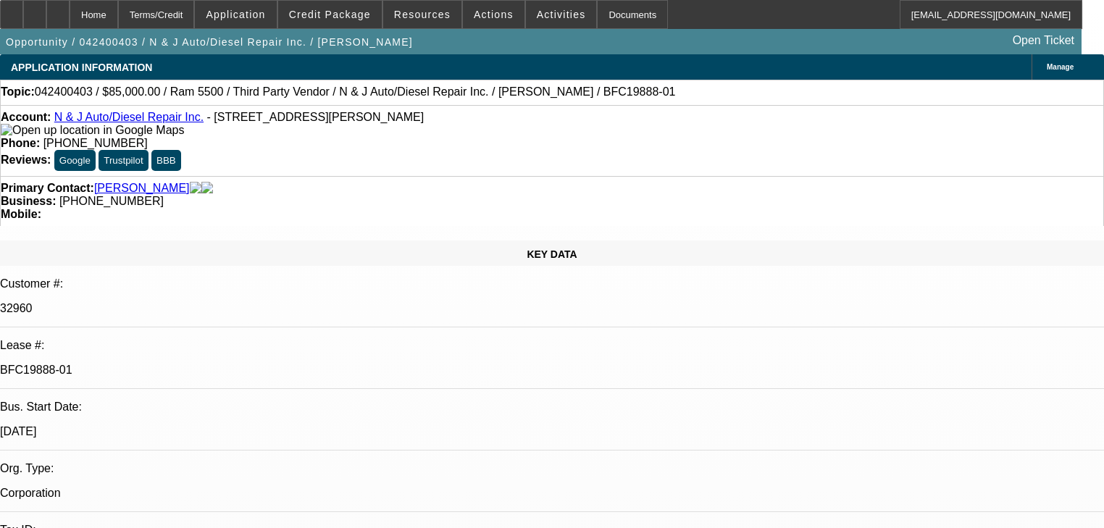
select select "0"
select select "6"
select select "0"
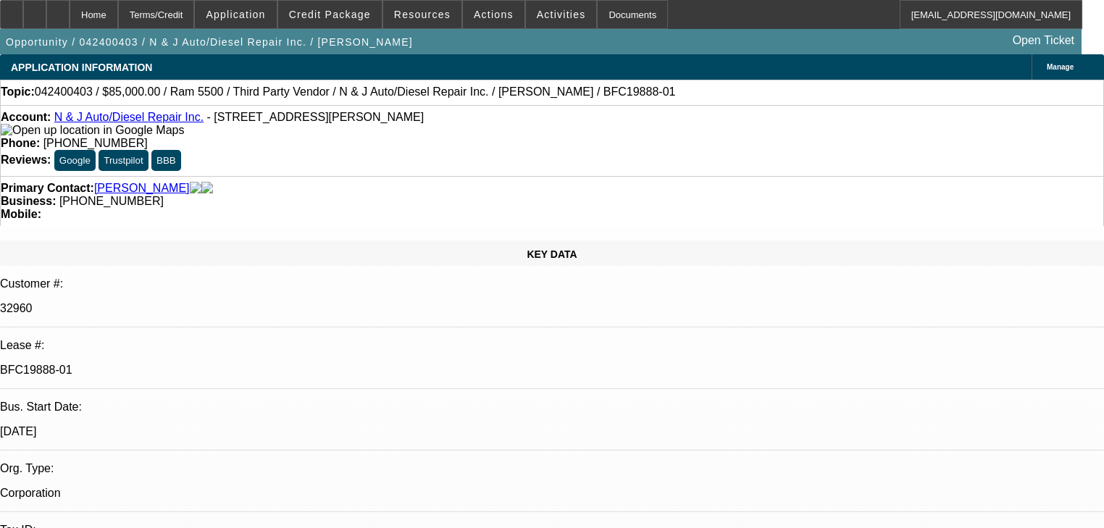
select select "0"
select select "6"
select select "0"
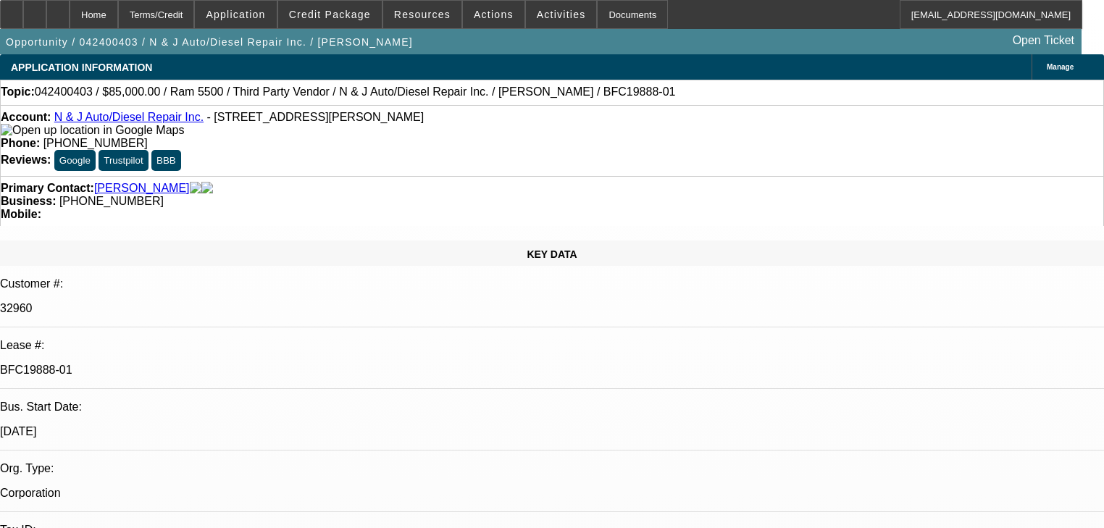
select select "0"
select select "6"
select select "0"
select select "2"
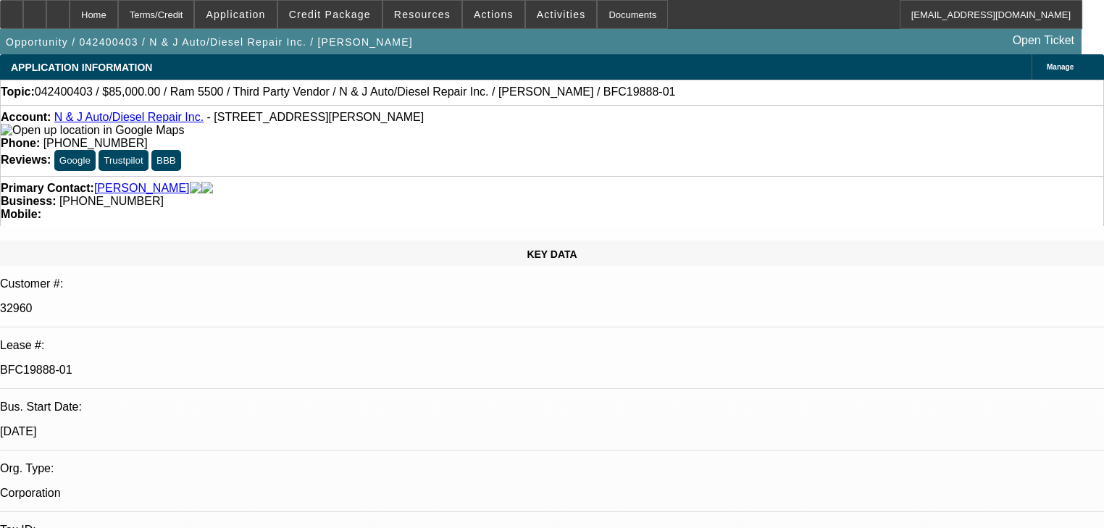
select select "0"
select select "6"
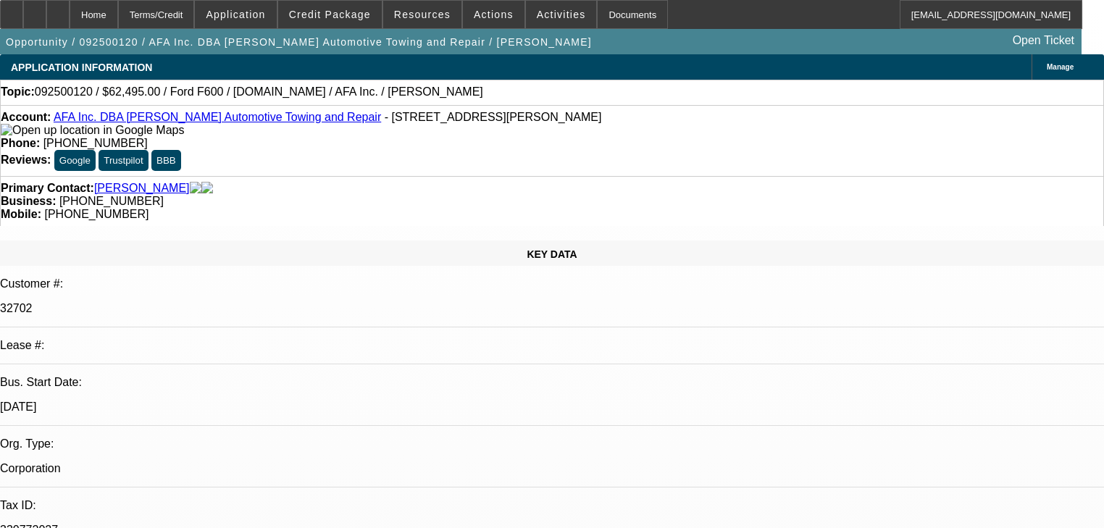
select select "0"
select select "2"
select select "0.1"
select select "4"
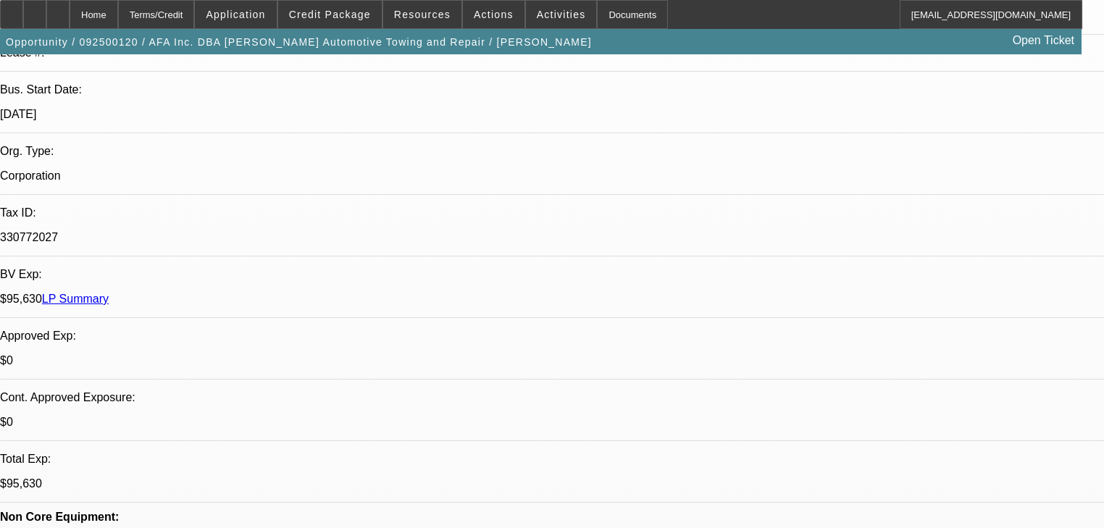
scroll to position [58, 0]
